Goal: Check status: Check status

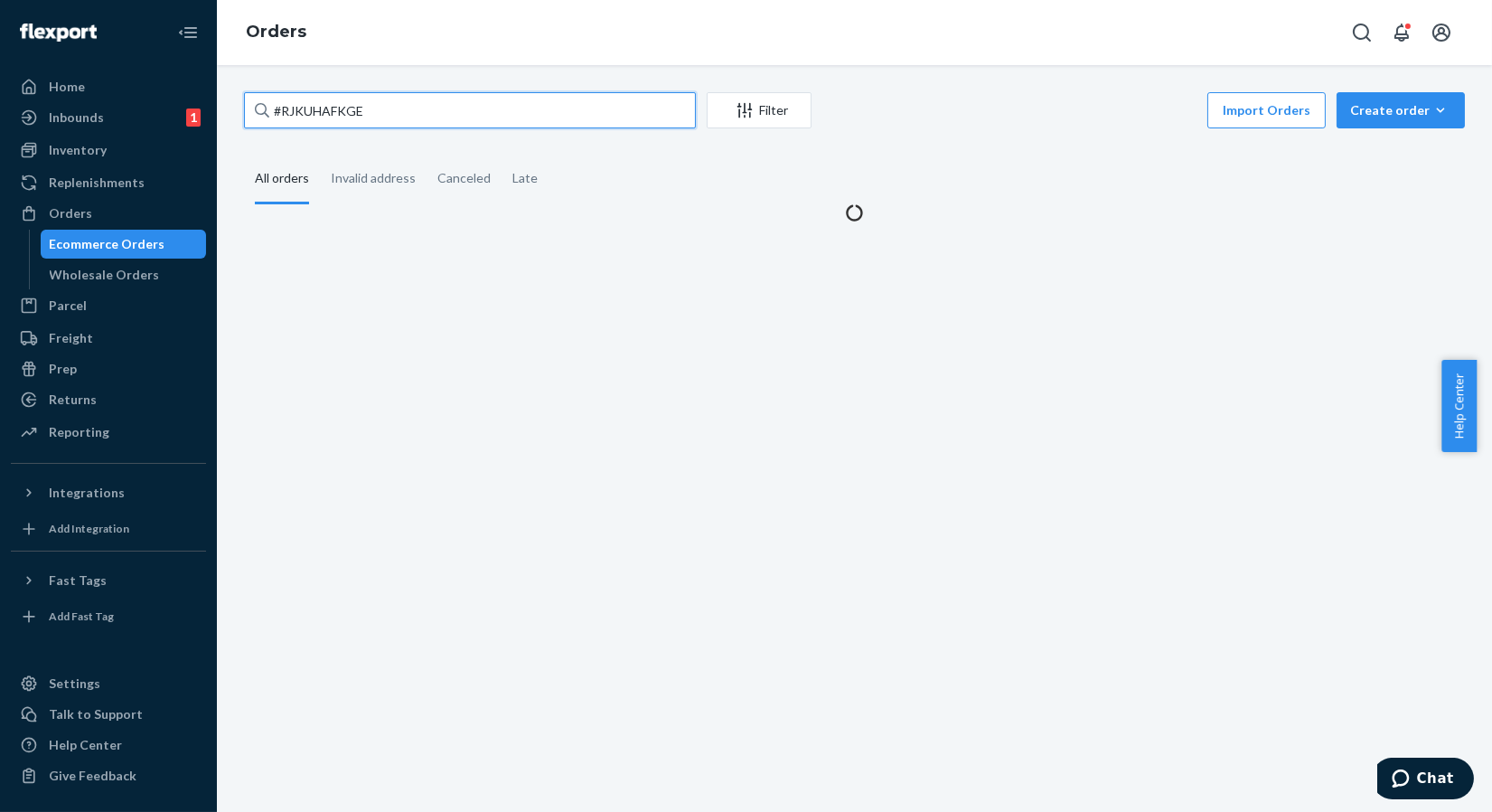
drag, startPoint x: 496, startPoint y: 111, endPoint x: 256, endPoint y: 115, distance: 240.0
click at [256, 115] on div "#RJKUHAFKGE" at bounding box center [470, 110] width 452 height 36
type input "7421315280"
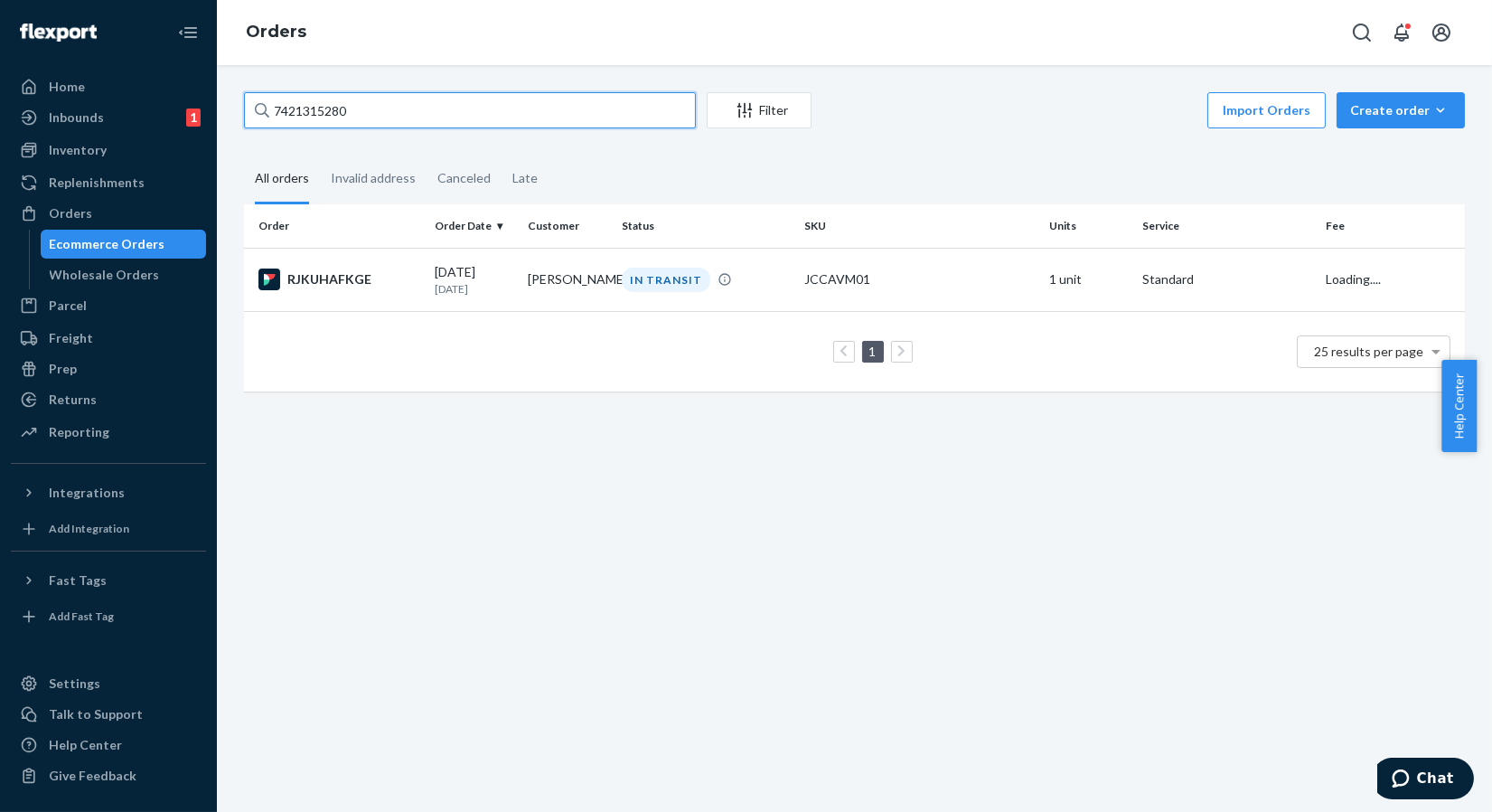
drag, startPoint x: 388, startPoint y: 108, endPoint x: 221, endPoint y: 109, distance: 167.0
click at [221, 109] on div "7421315280 Filter Import Orders Create order Ecommerce order Removal order All …" at bounding box center [855, 438] width 1275 height 747
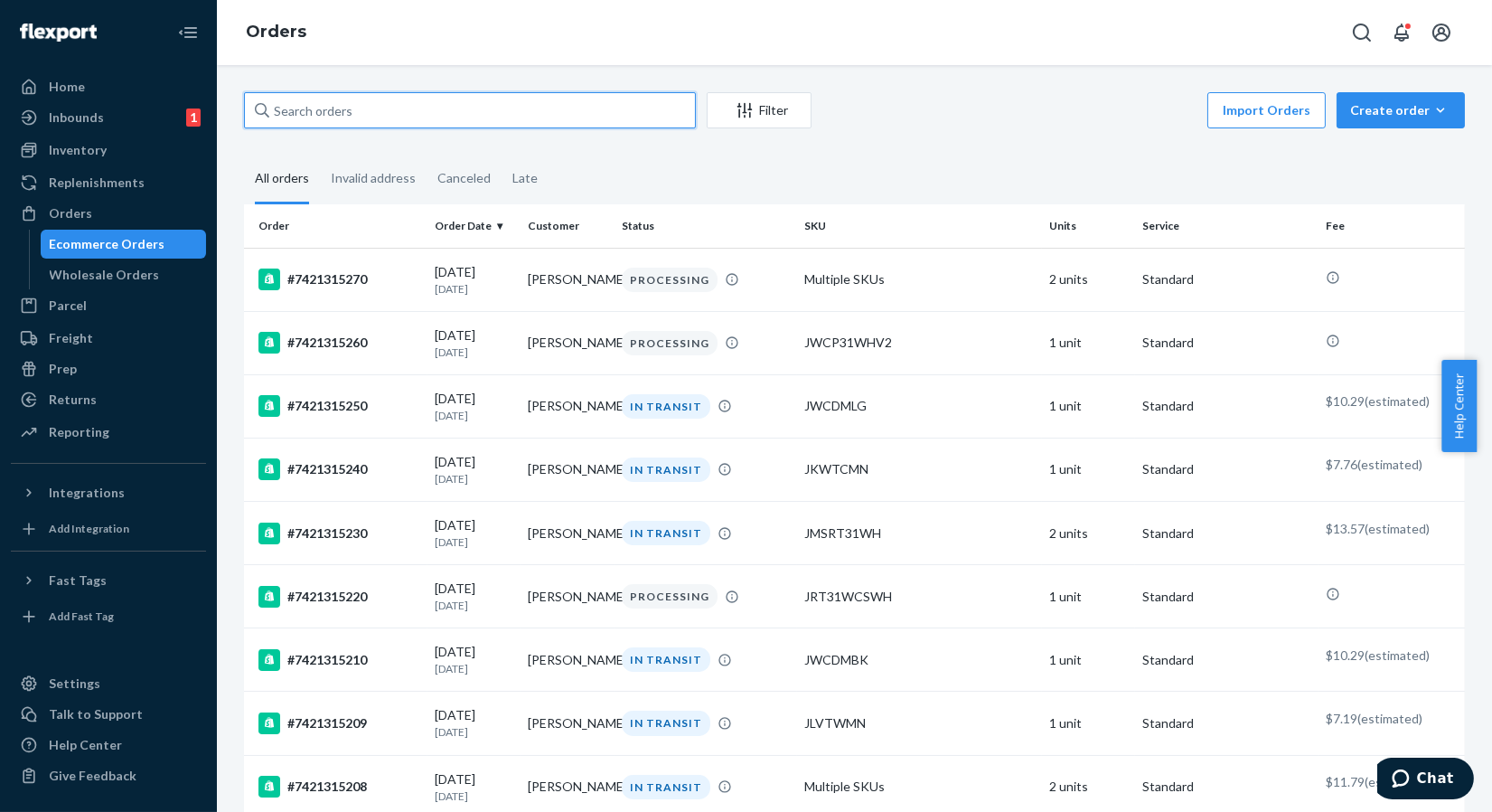
type input "7421315280"
drag, startPoint x: 387, startPoint y: 91, endPoint x: 381, endPoint y: 103, distance: 13.4
click at [381, 103] on input "7421315280" at bounding box center [470, 110] width 452 height 36
drag, startPoint x: 381, startPoint y: 104, endPoint x: 265, endPoint y: 113, distance: 116.3
click at [265, 111] on div "7421315280" at bounding box center [470, 110] width 452 height 36
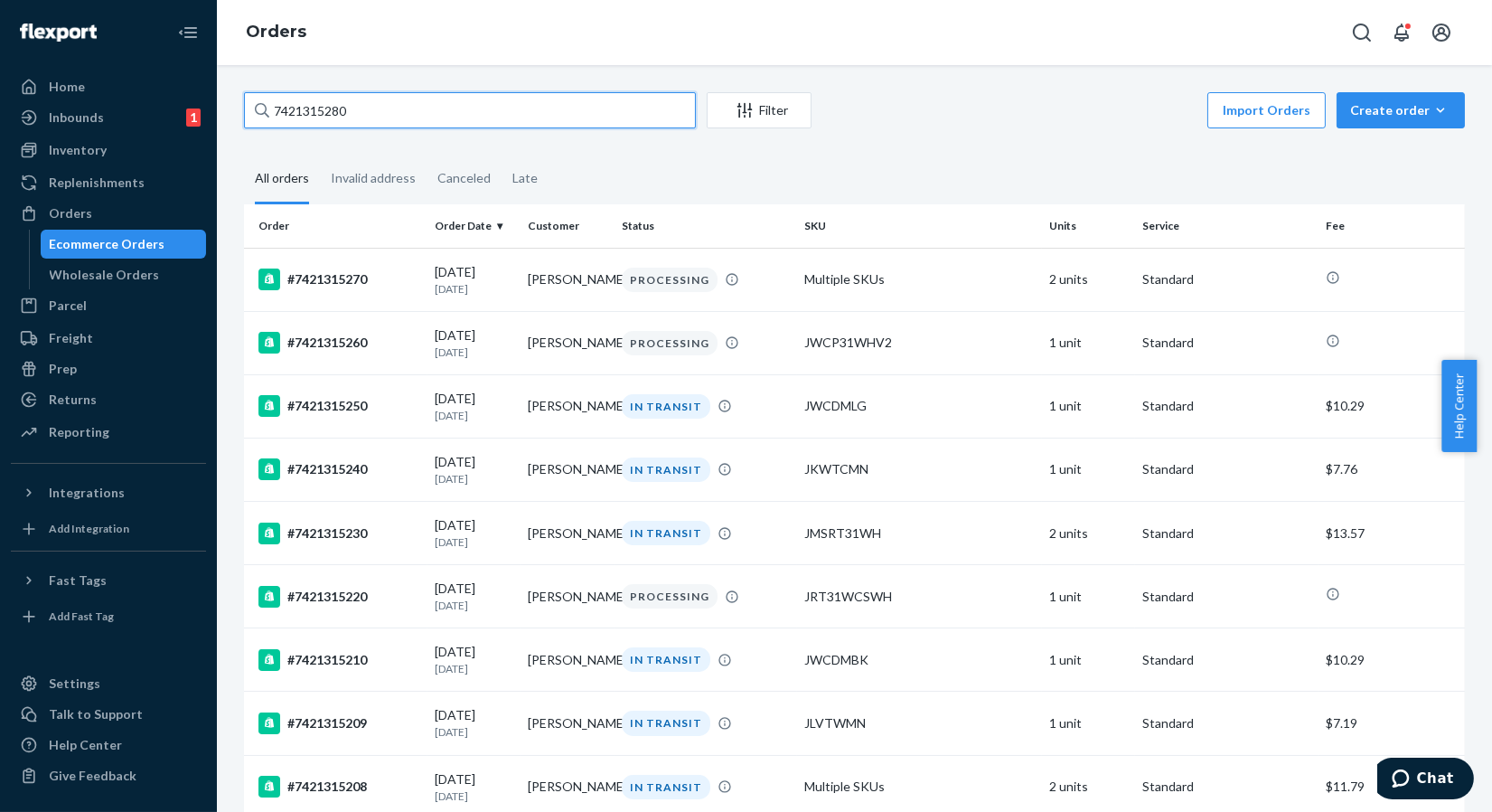
type input "7421315280"
drag, startPoint x: 404, startPoint y: 114, endPoint x: 237, endPoint y: 114, distance: 167.0
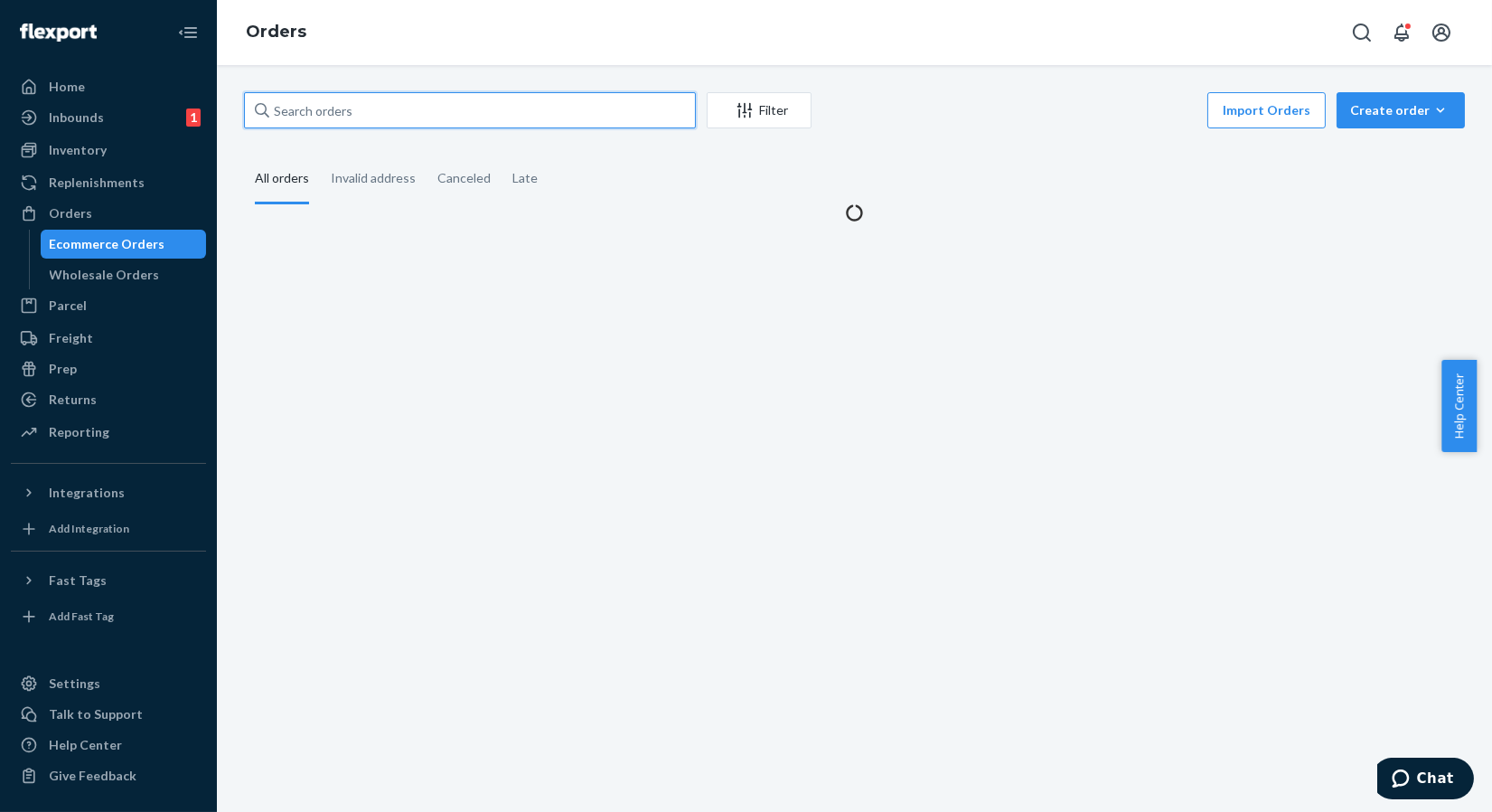
paste input "7421315280"
type input "7421315280"
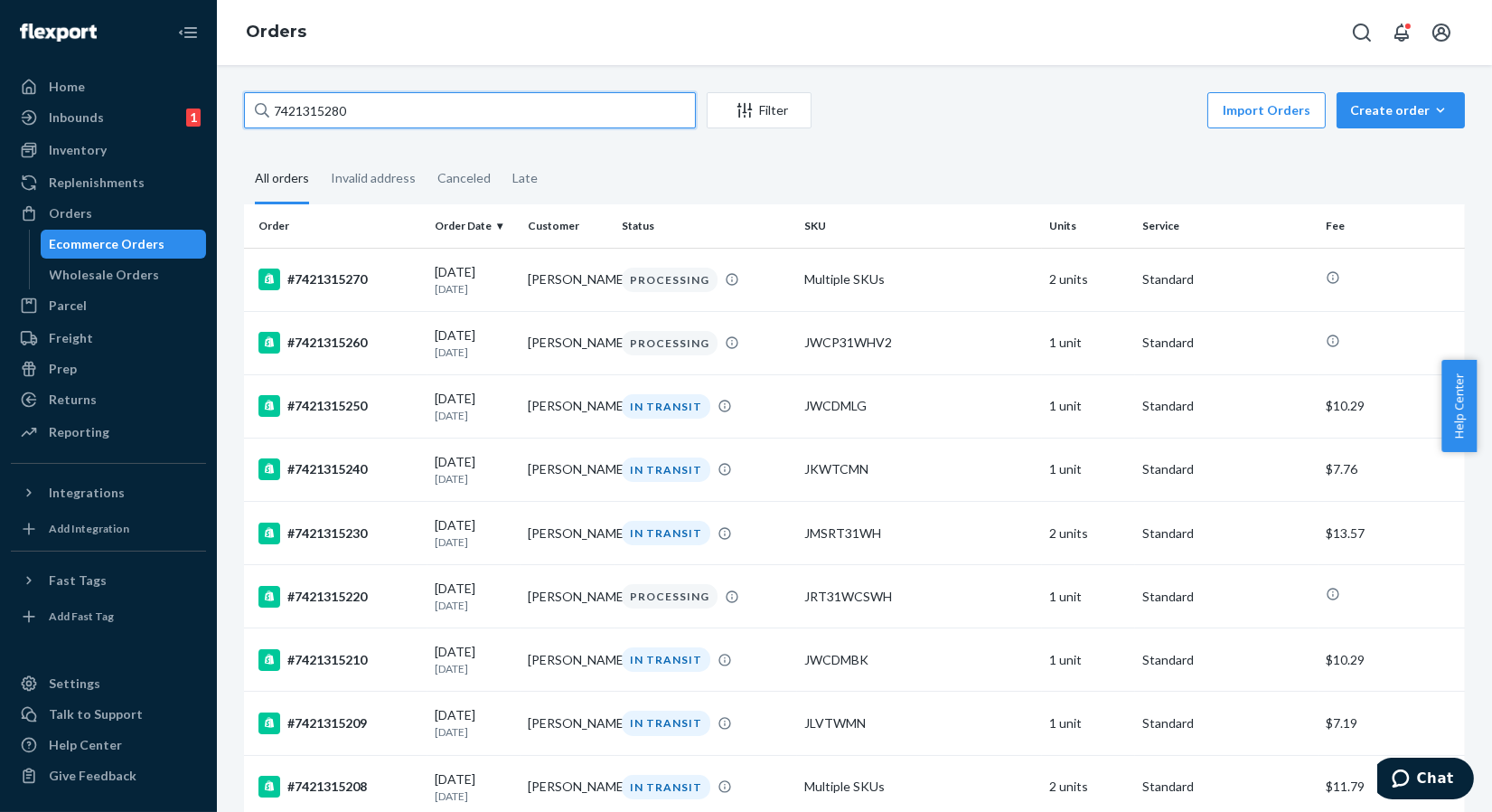
drag, startPoint x: 440, startPoint y: 99, endPoint x: 260, endPoint y: 107, distance: 180.2
click at [260, 107] on div "7421315280" at bounding box center [470, 110] width 452 height 36
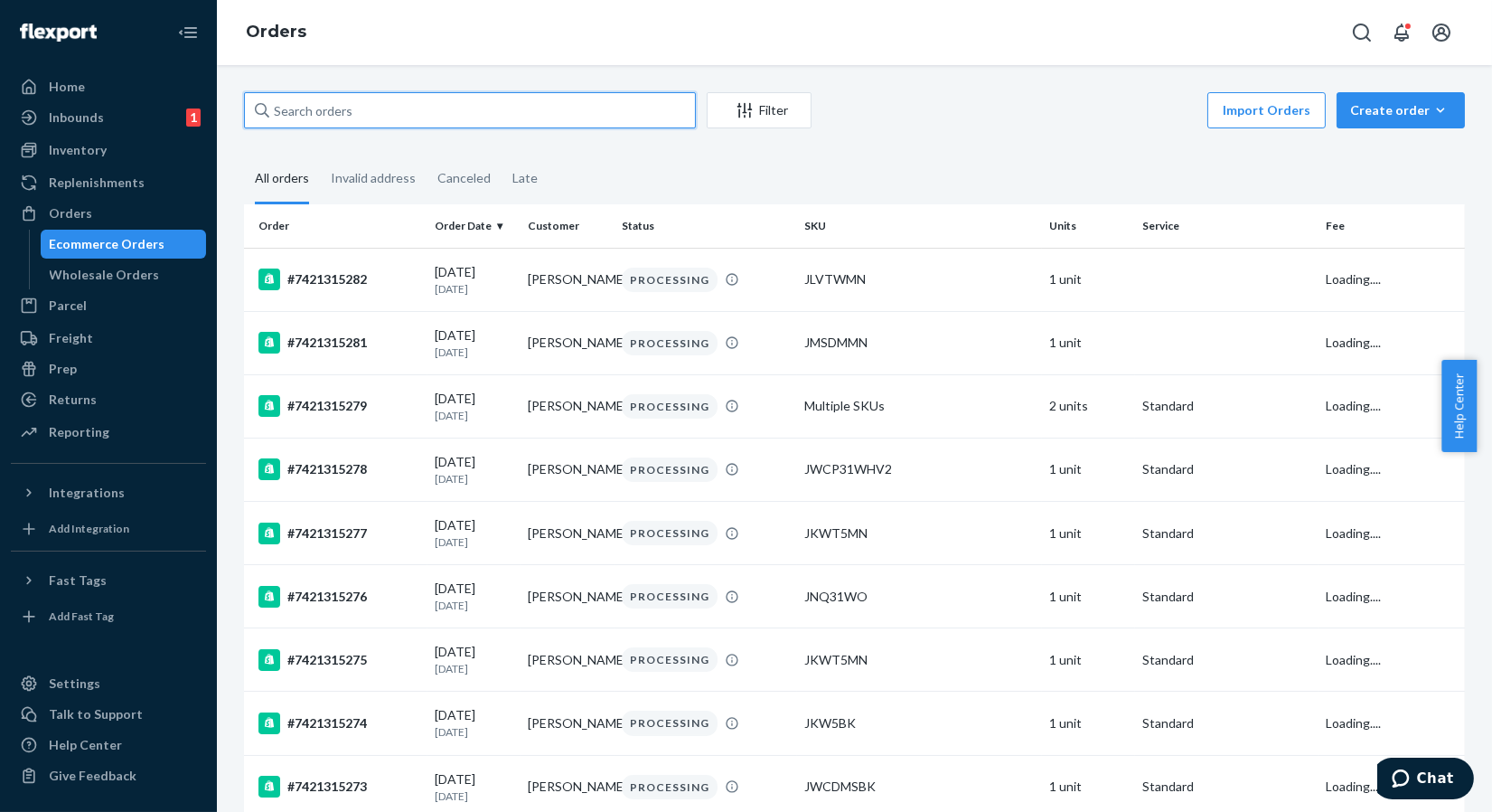
paste input "7421315280"
type input "7421315280"
